Goal: Task Accomplishment & Management: Manage account settings

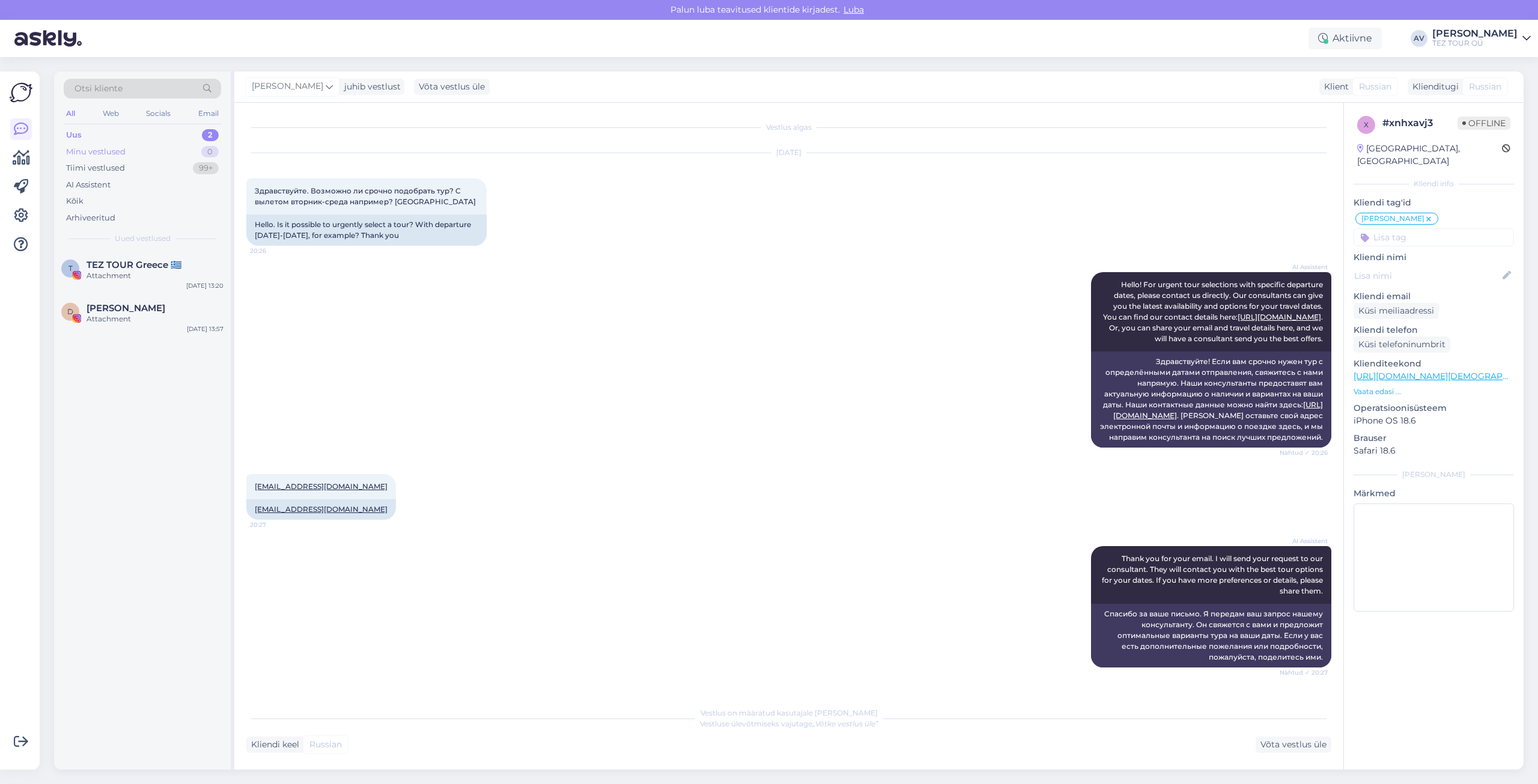
scroll to position [213, 0]
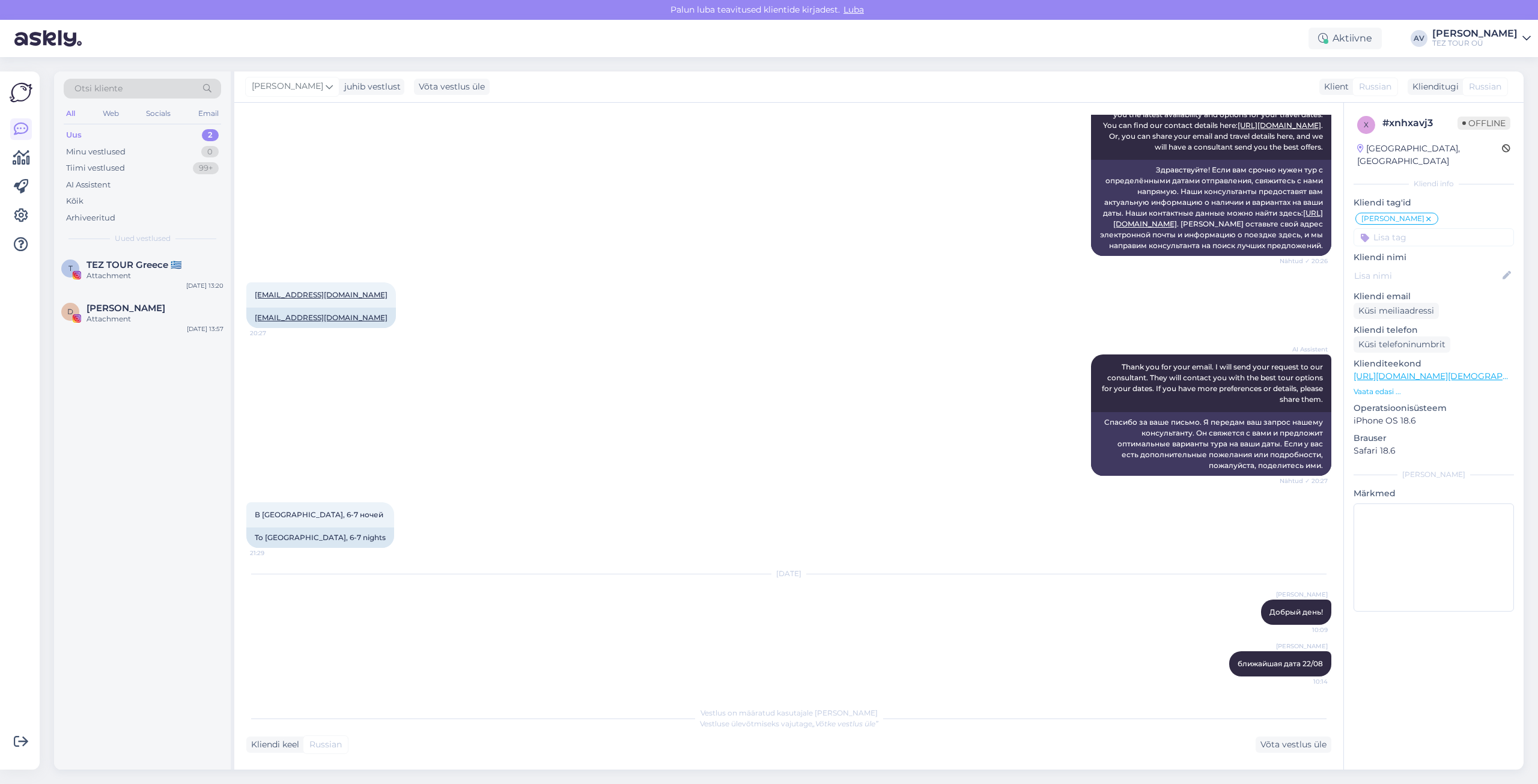
click at [72, 139] on div "Uus" at bounding box center [73, 135] width 16 height 12
click at [114, 318] on div "Attachment" at bounding box center [155, 318] width 137 height 11
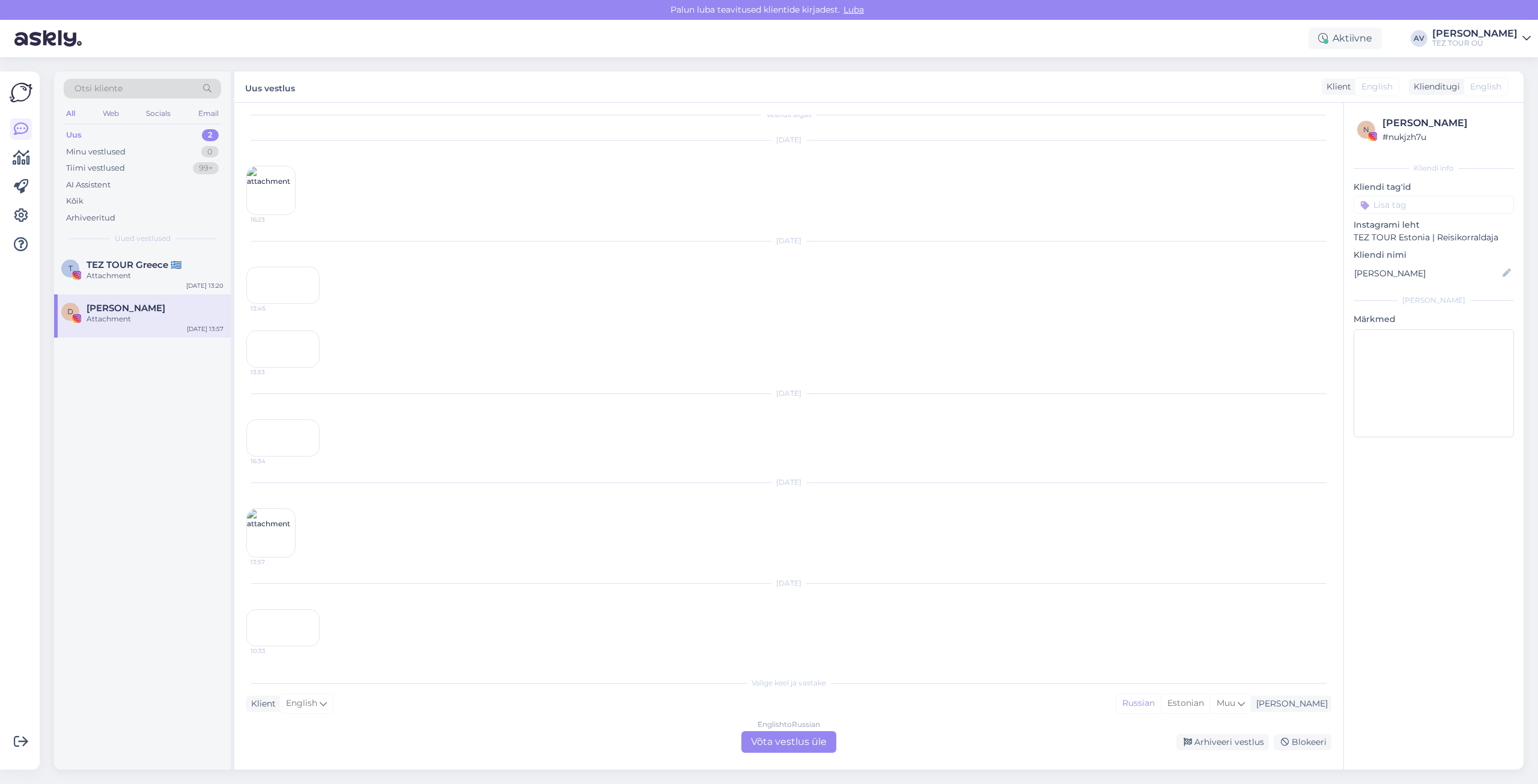
scroll to position [0, 0]
click at [793, 753] on div "Vestlus algas [DATE] 16:23 [DATE] 13:45 13:53 [DATE] 16:34 [DATE] 13:57 [DATE] …" at bounding box center [789, 436] width 1109 height 667
click at [793, 744] on div "English to Russian Võta vestlus üle" at bounding box center [788, 742] width 95 height 21
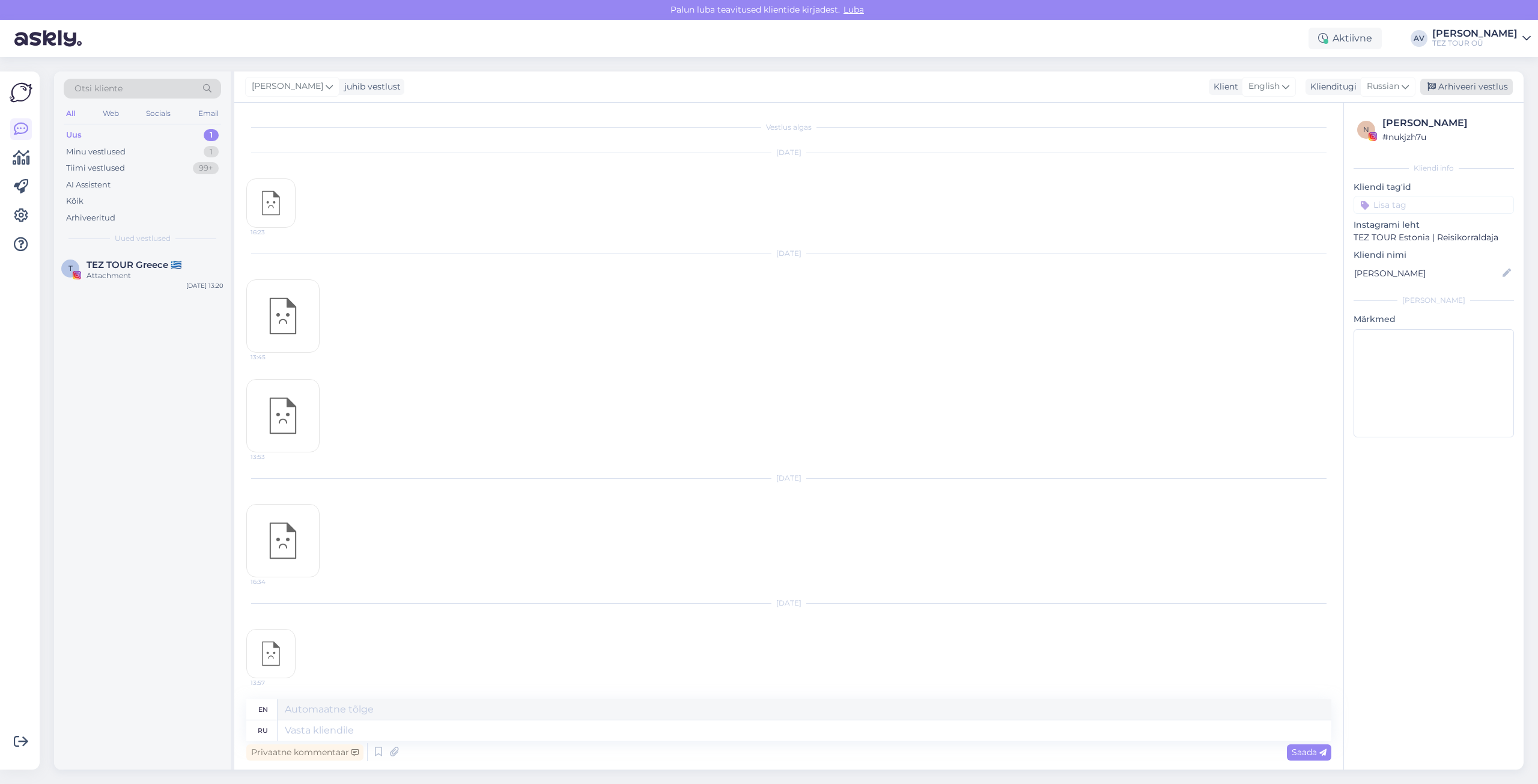
click at [1452, 88] on div "Arhiveeri vestlus" at bounding box center [1466, 87] width 92 height 16
click at [119, 271] on div "Attachment" at bounding box center [155, 276] width 137 height 11
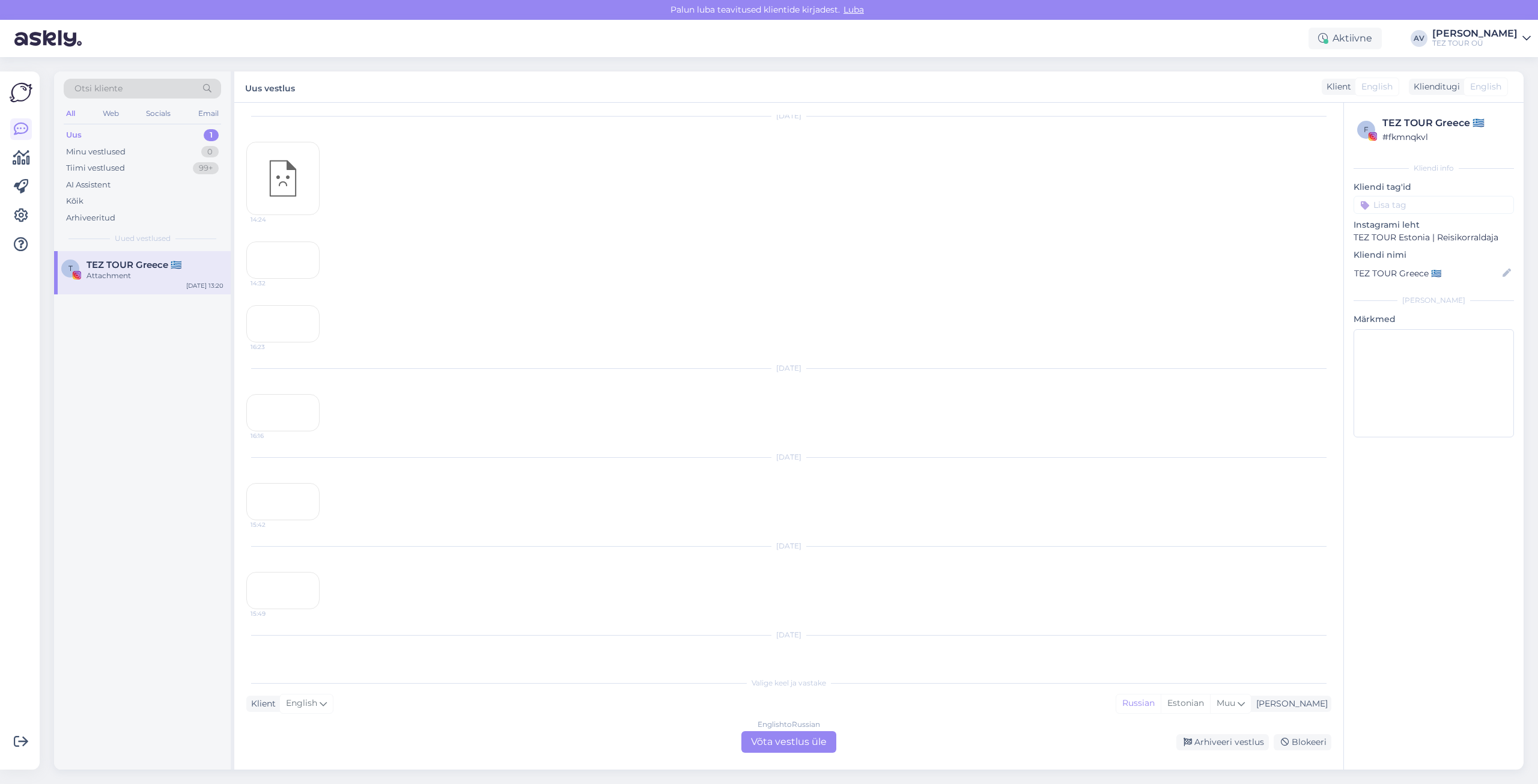
scroll to position [1338, 0]
click at [804, 752] on div "English to Russian Võta vestlus üle" at bounding box center [788, 742] width 95 height 21
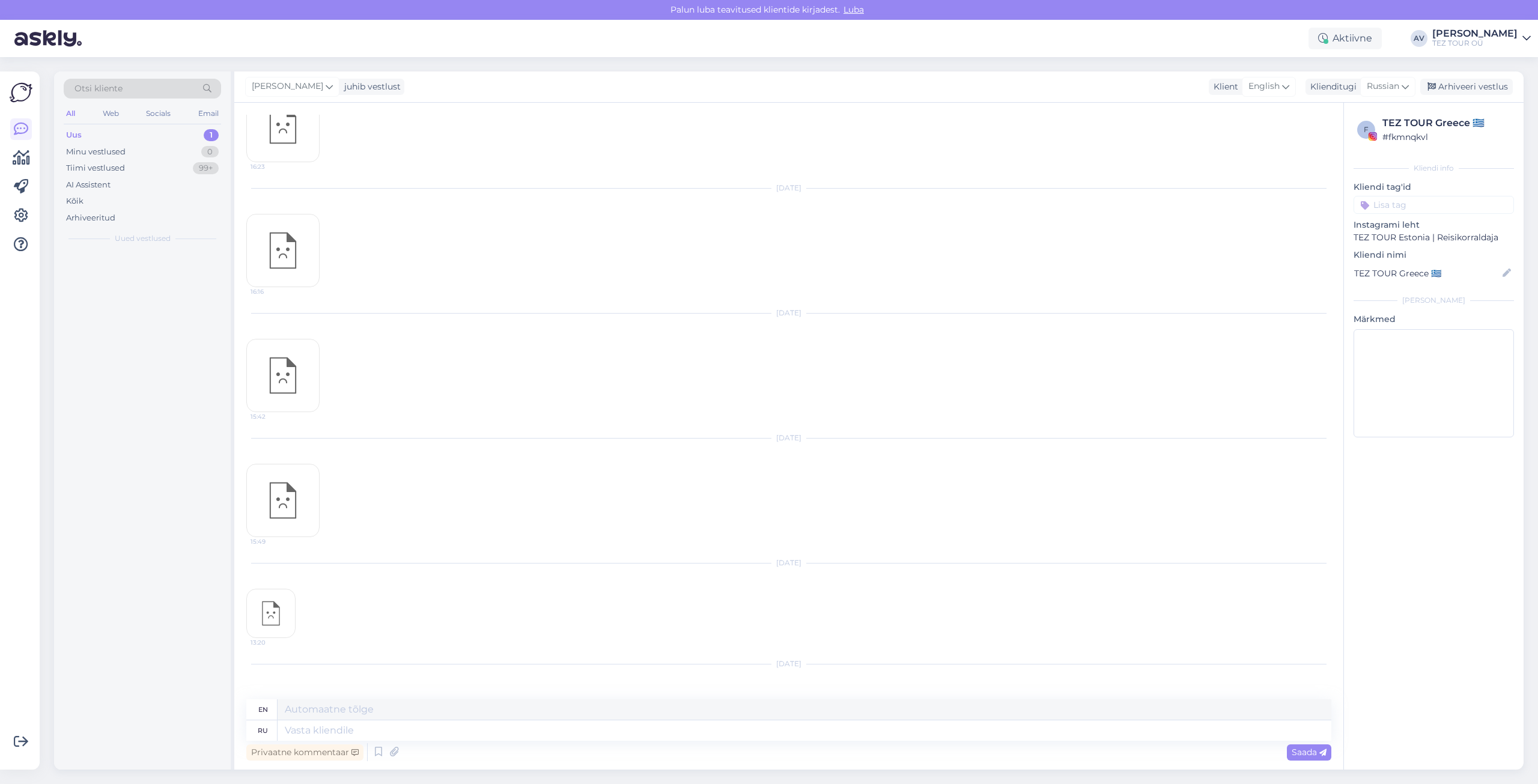
click at [802, 748] on div "Privaatne kommentaar Saada" at bounding box center [788, 752] width 1085 height 23
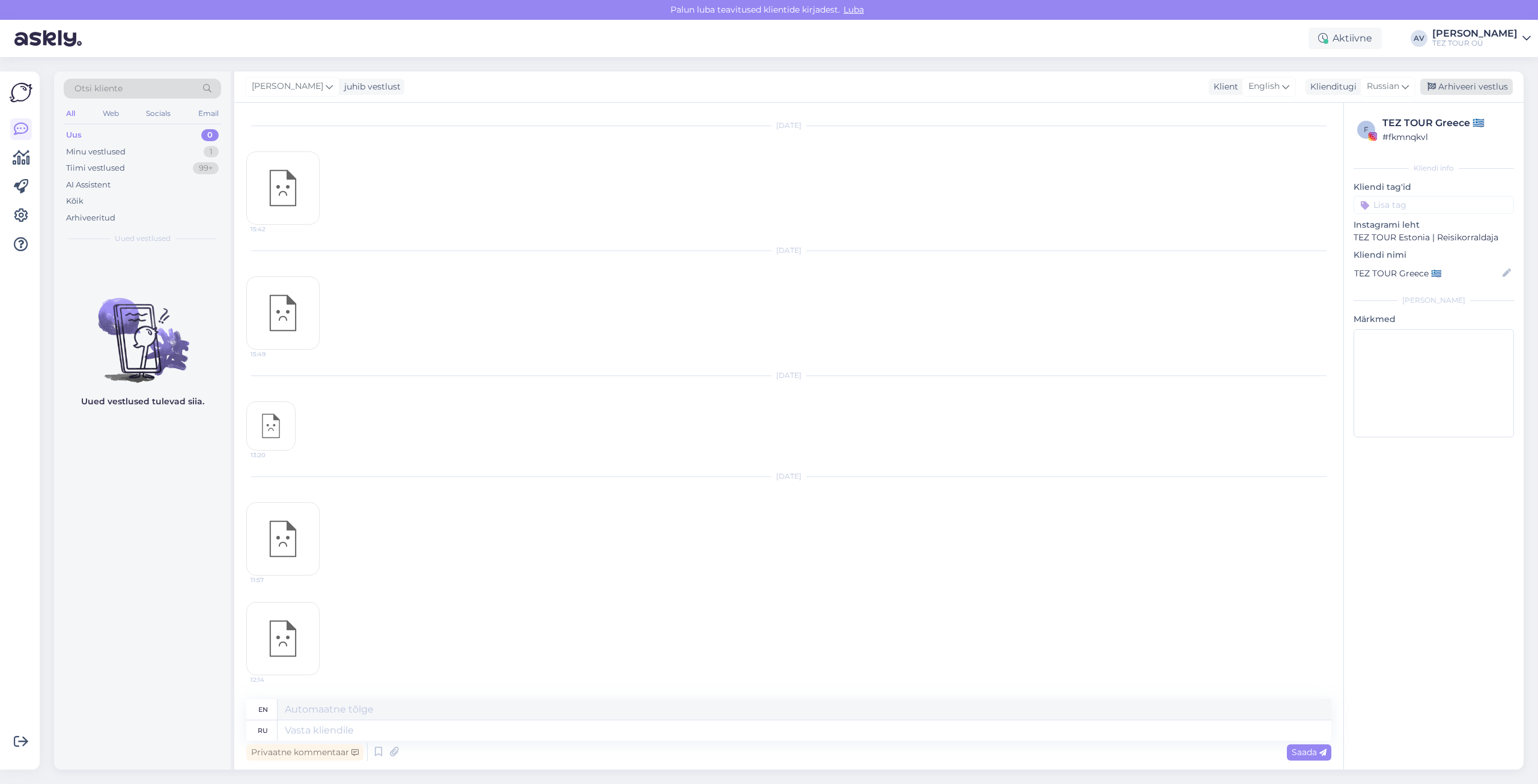
click at [1473, 90] on div "Arhiveeri vestlus" at bounding box center [1466, 87] width 92 height 16
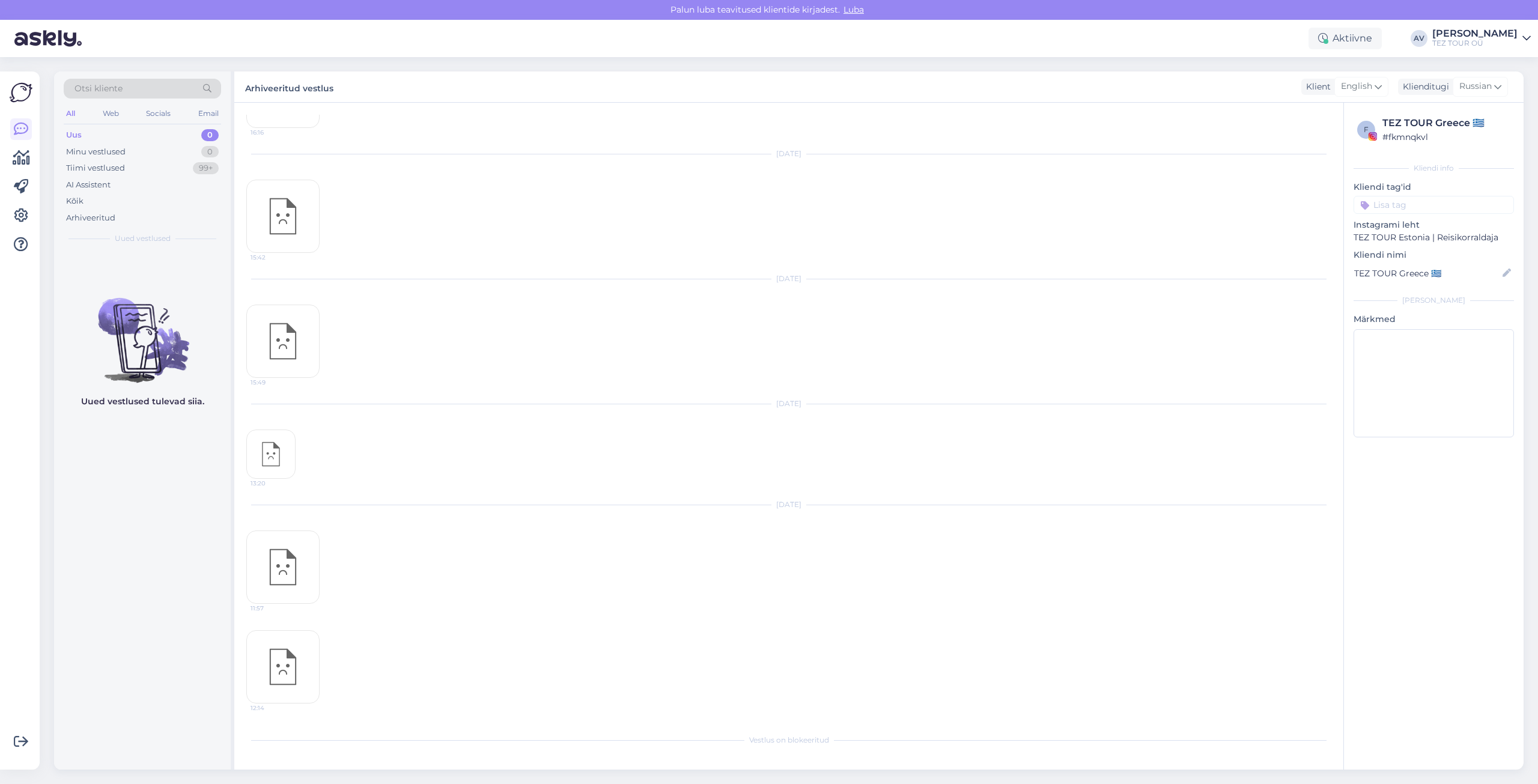
click at [83, 134] on div "Uus 0" at bounding box center [142, 135] width 157 height 16
